Goal: Information Seeking & Learning: Learn about a topic

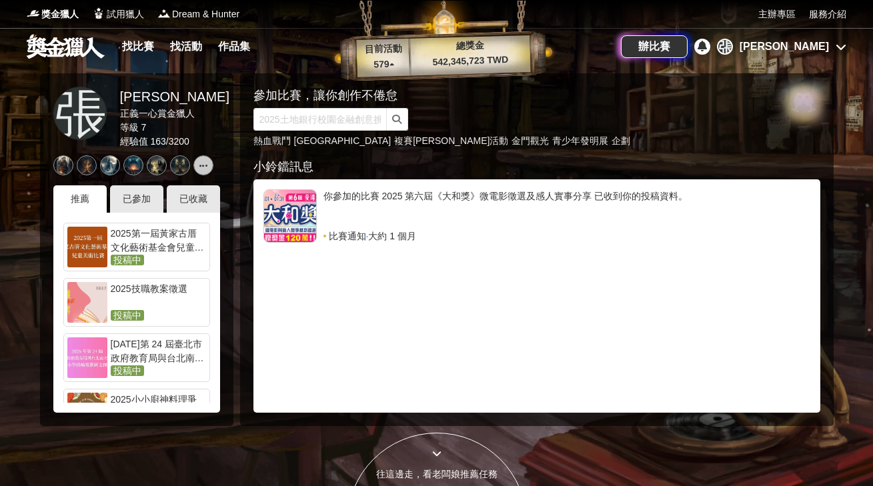
click at [135, 57] on div "找比賽 找活動 作品集" at bounding box center [189, 46] width 144 height 37
click at [135, 45] on link "找比賽" at bounding box center [138, 46] width 43 height 19
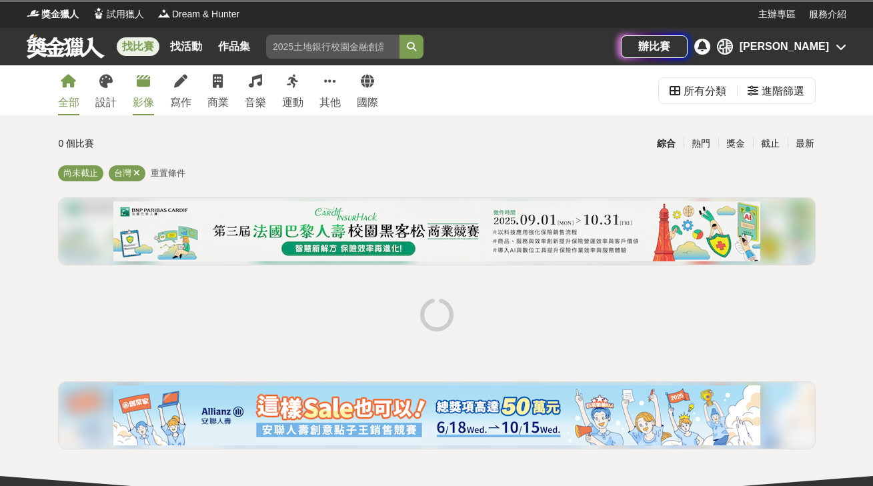
click at [140, 102] on div "影像" at bounding box center [143, 103] width 21 height 16
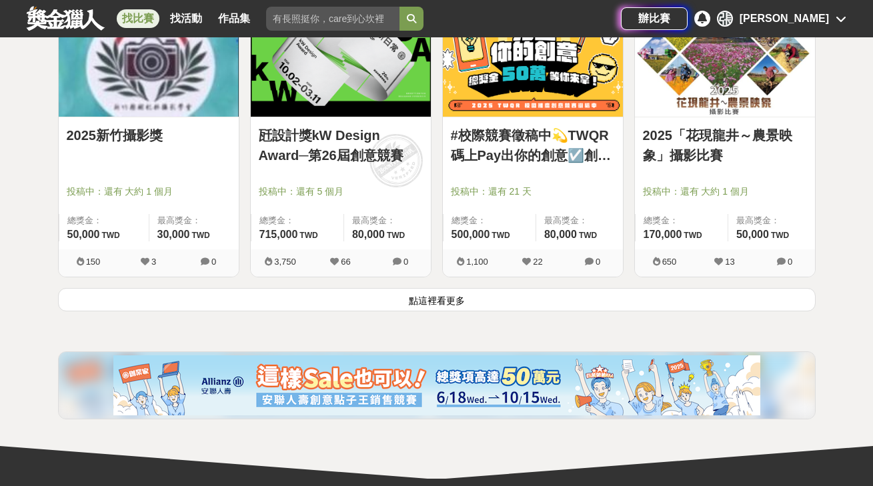
scroll to position [1715, 0]
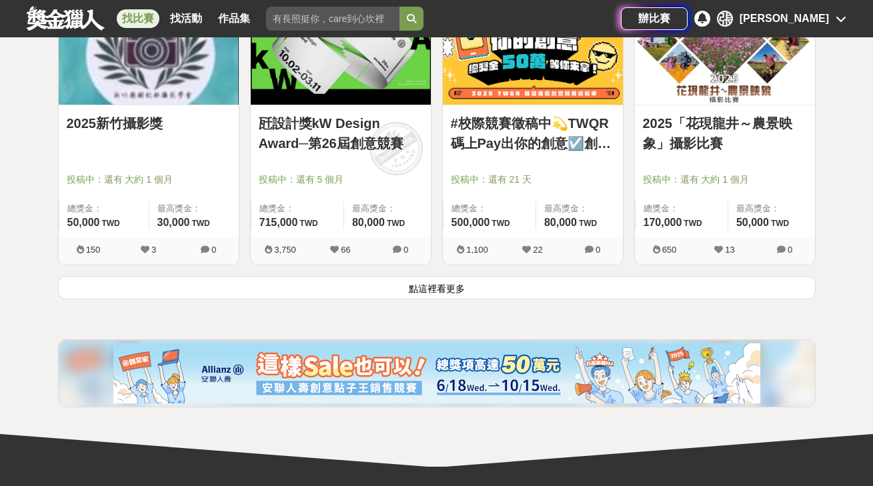
click at [124, 283] on button "點這裡看更多" at bounding box center [437, 287] width 758 height 23
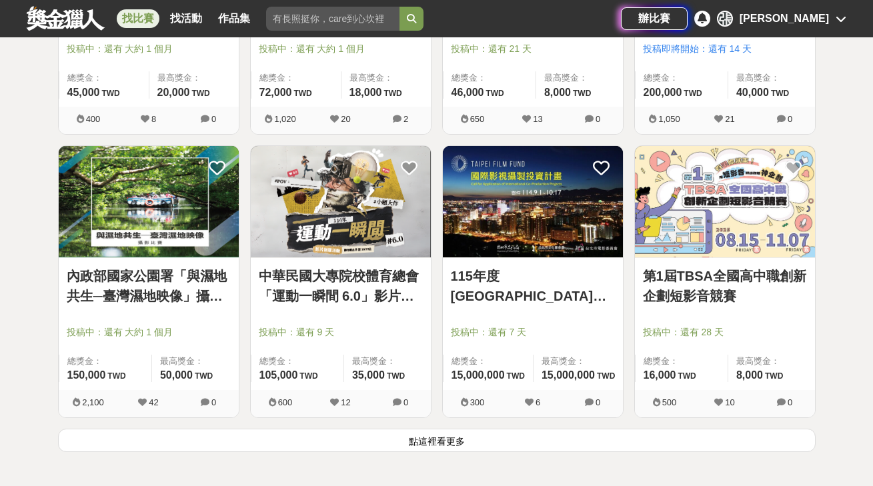
scroll to position [3303, 0]
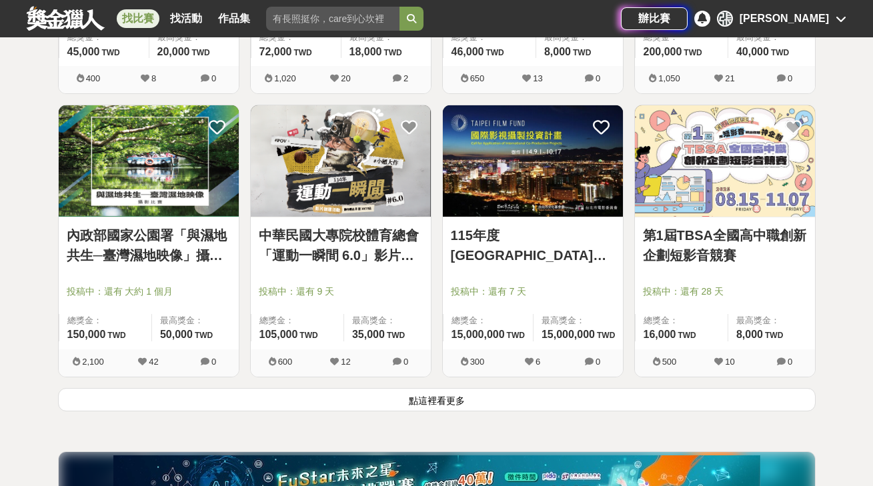
click at [69, 390] on button "點這裡看更多" at bounding box center [437, 399] width 758 height 23
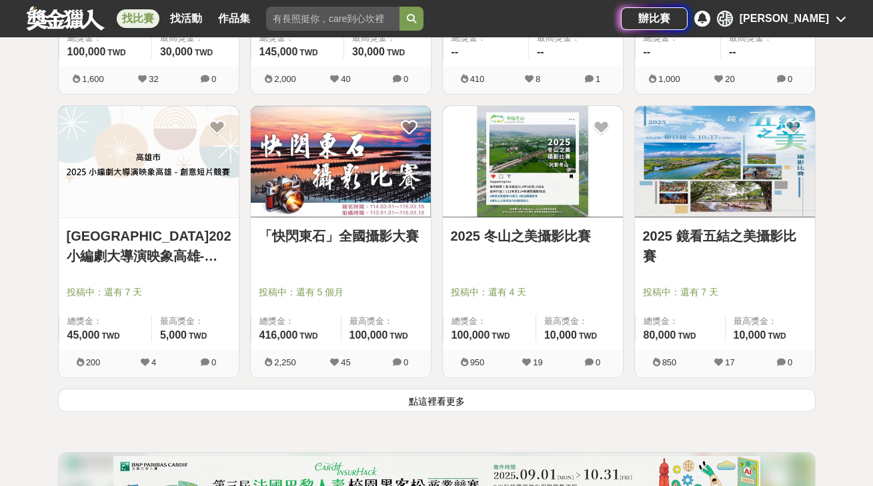
scroll to position [5022, 0]
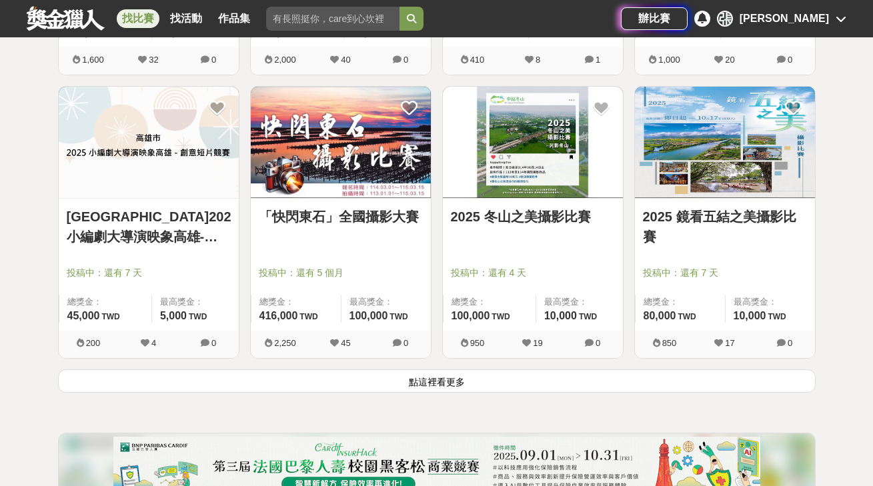
click at [69, 388] on button "點這裡看更多" at bounding box center [437, 381] width 758 height 23
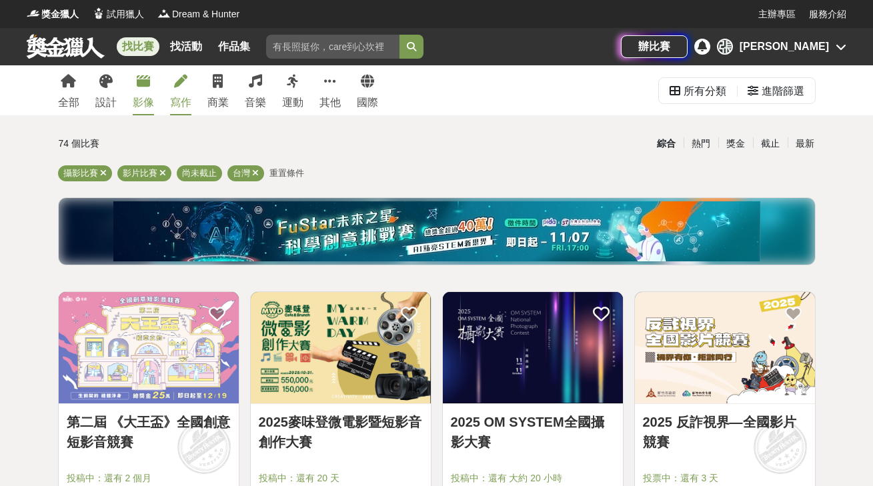
click at [186, 89] on link "寫作" at bounding box center [180, 90] width 21 height 50
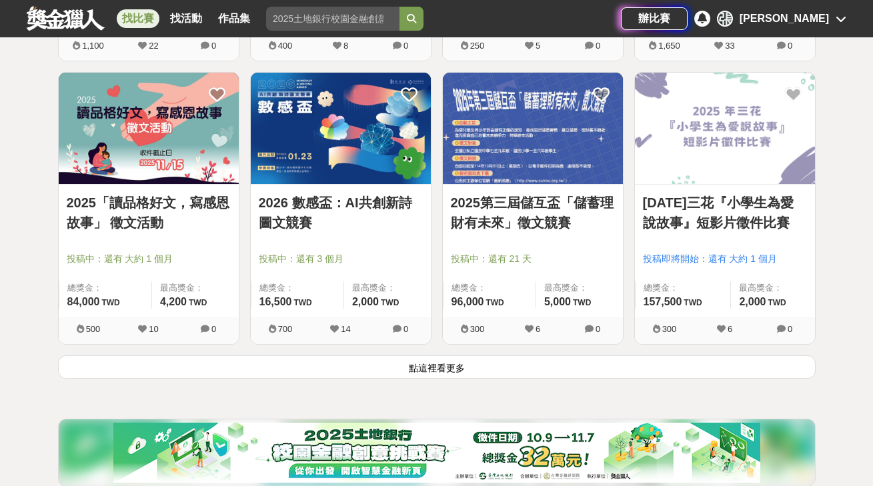
scroll to position [1662, 0]
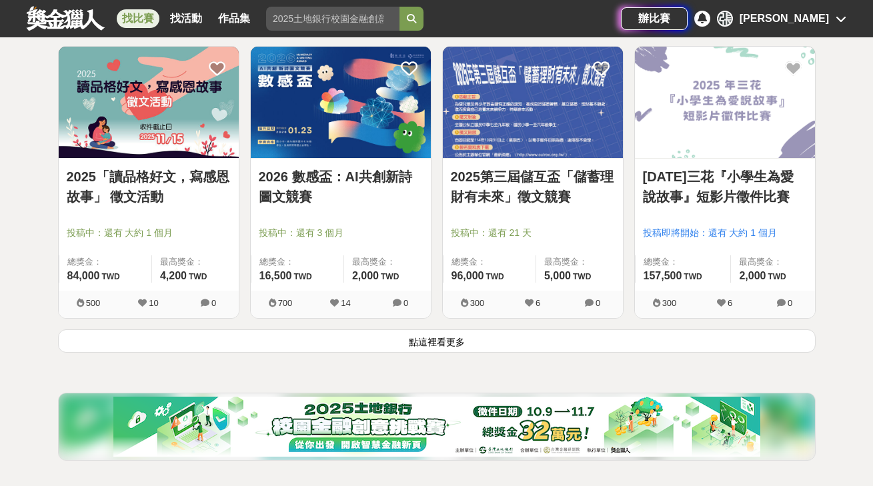
click at [91, 341] on button "點這裡看更多" at bounding box center [437, 341] width 758 height 23
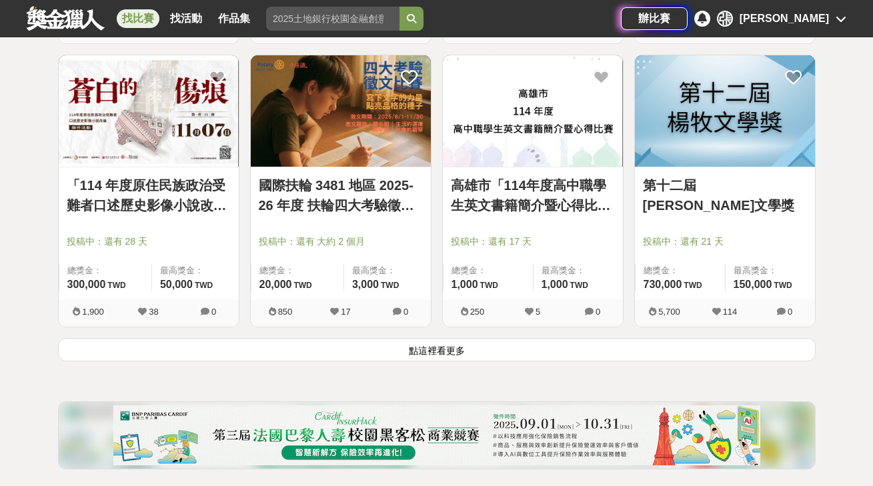
scroll to position [3355, 0]
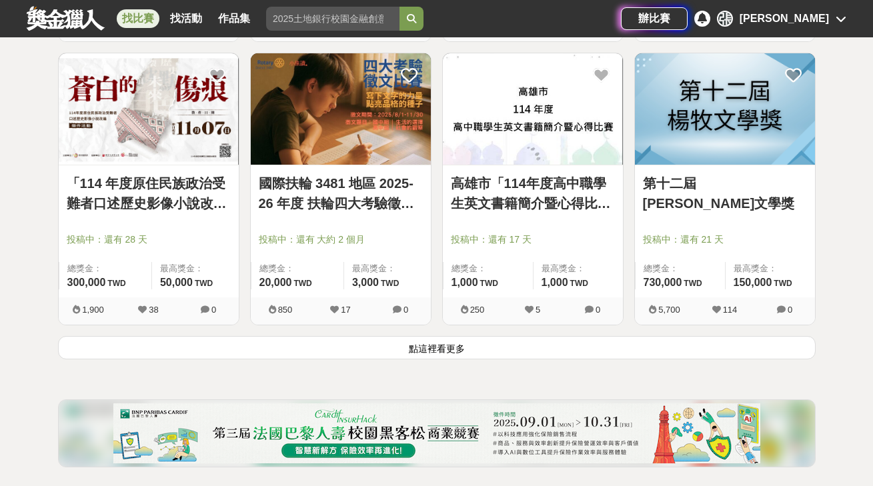
click at [102, 350] on button "點這裡看更多" at bounding box center [437, 347] width 758 height 23
